Goal: Task Accomplishment & Management: Use online tool/utility

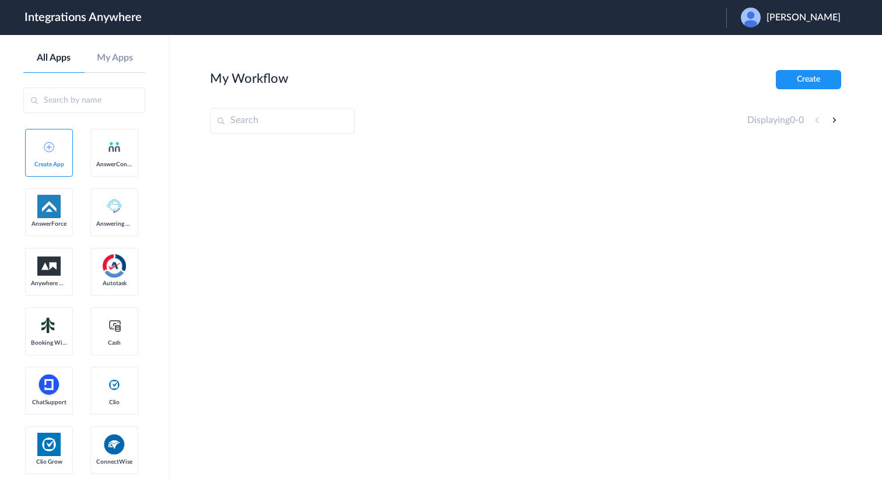
click at [794, 16] on span "Robert Brunner" at bounding box center [803, 17] width 74 height 11
click at [771, 48] on li "Logout" at bounding box center [789, 48] width 126 height 22
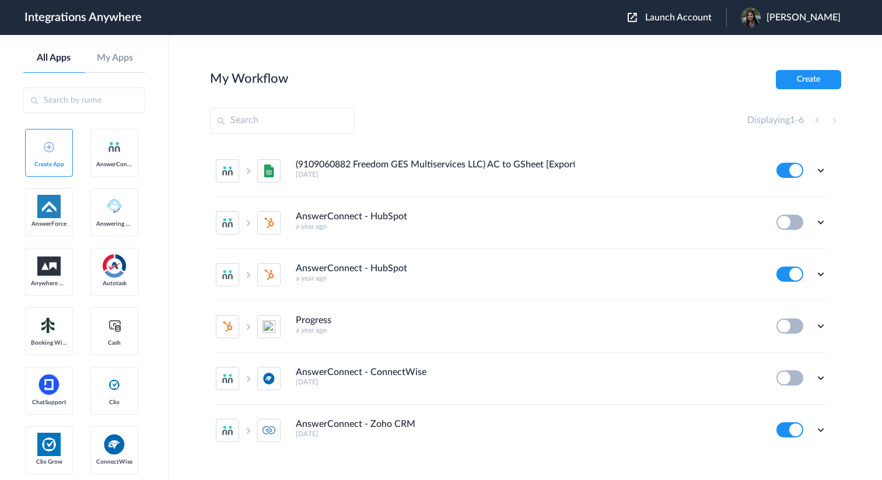
click at [682, 21] on span "Launch Account" at bounding box center [678, 17] width 66 height 9
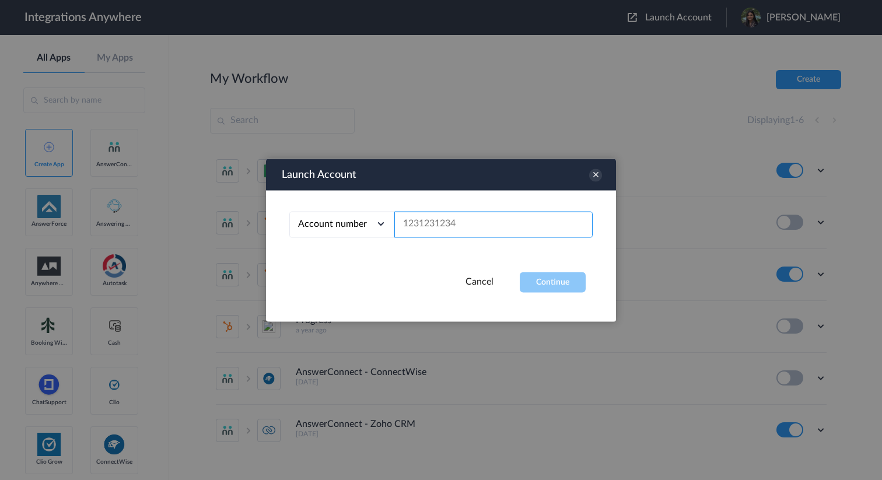
click at [474, 224] on input "text" at bounding box center [493, 224] width 198 height 26
paste input "8777290865"
type input "8777290865"
click at [550, 289] on button "Continue" at bounding box center [553, 282] width 66 height 20
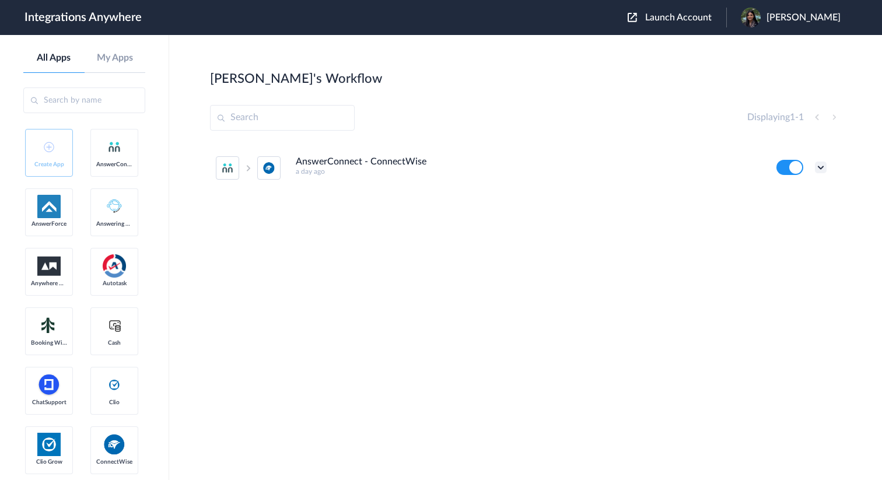
click at [820, 172] on icon at bounding box center [821, 168] width 12 height 12
click at [800, 192] on li "Edit" at bounding box center [788, 195] width 76 height 22
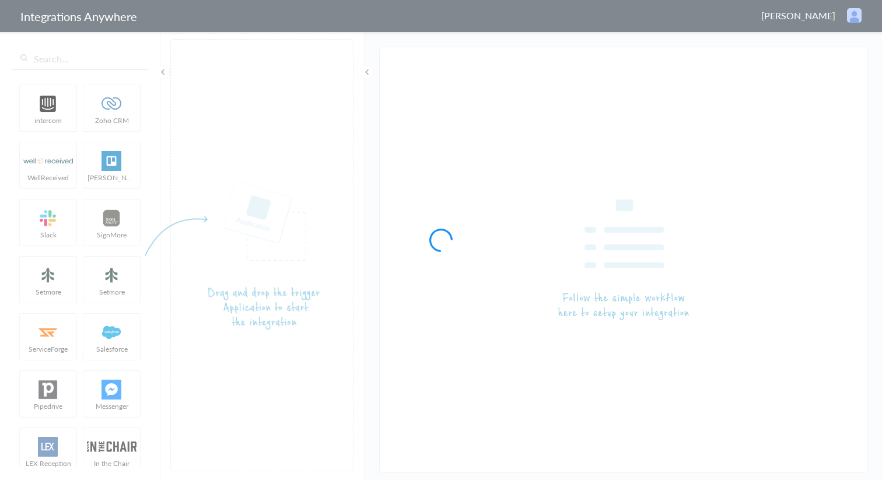
type input "AnswerConnect - ConnectWise"
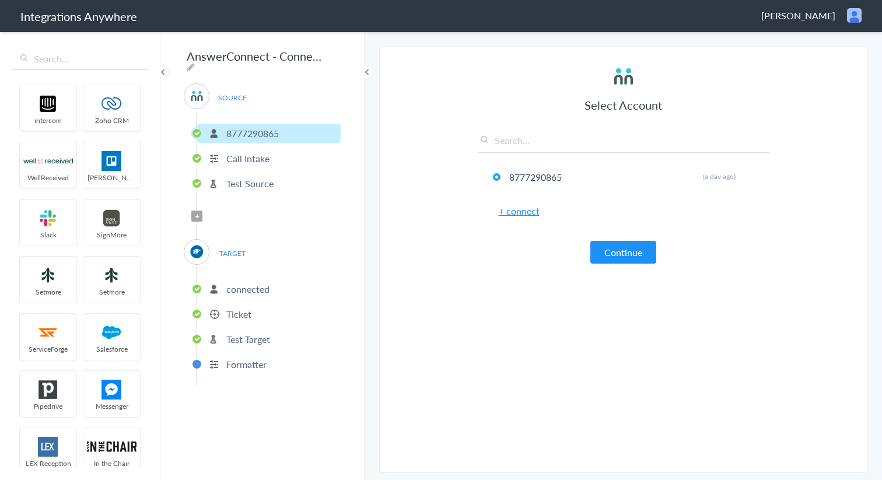
click at [237, 313] on p "Ticket" at bounding box center [238, 313] width 25 height 13
